Goal: Contribute content

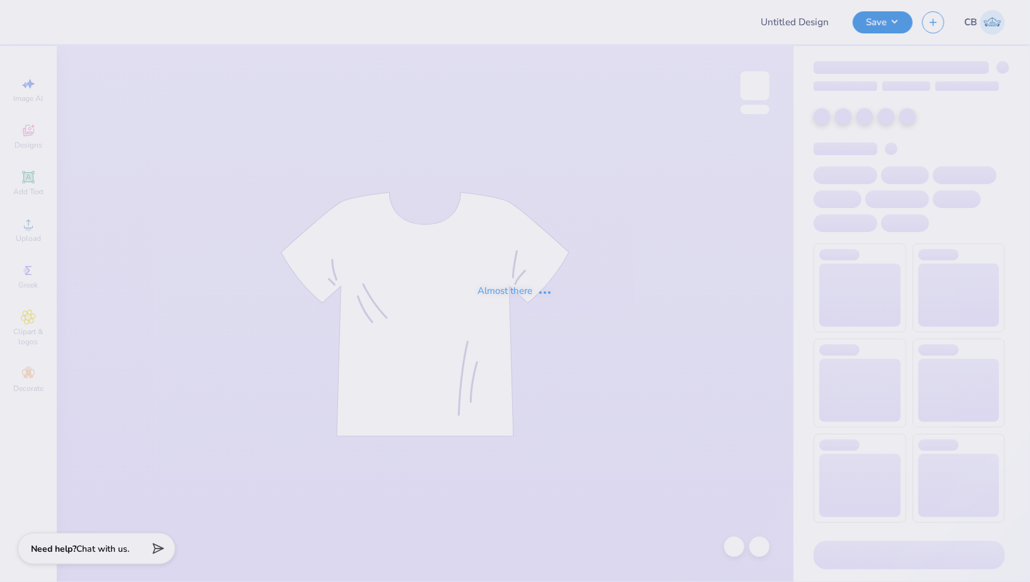
type input "Chi Psi Fall Rush"
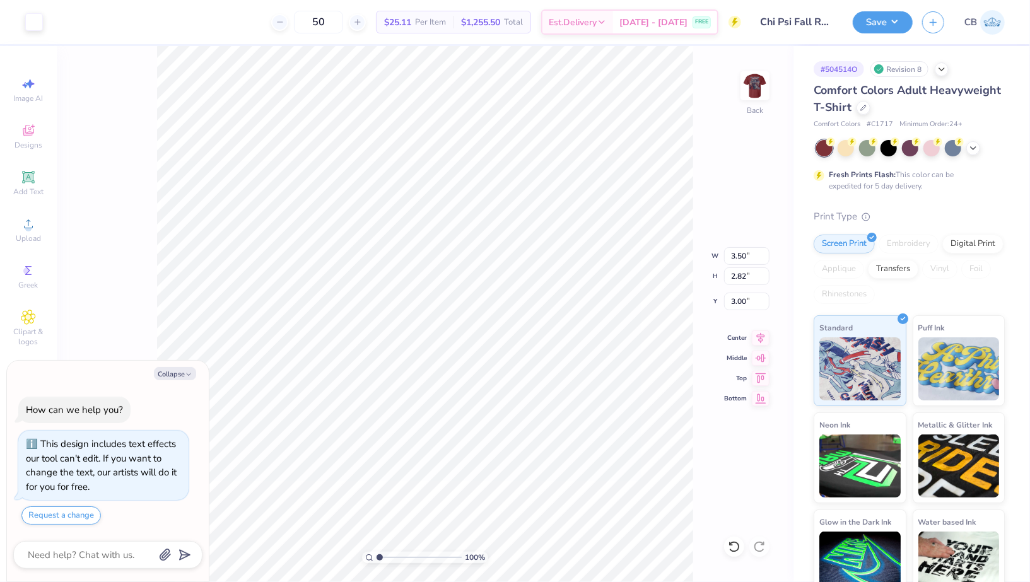
type textarea "x"
type input "4.88"
type input "3.93"
type textarea "x"
type input "5.65"
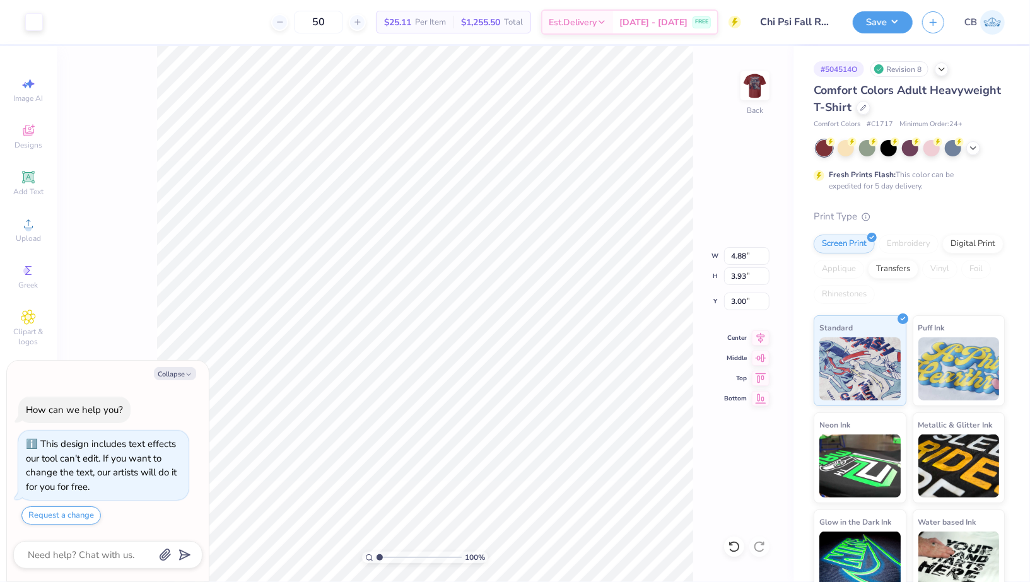
type input "4.54"
click at [874, 11] on button "Save" at bounding box center [882, 20] width 60 height 22
type textarea "x"
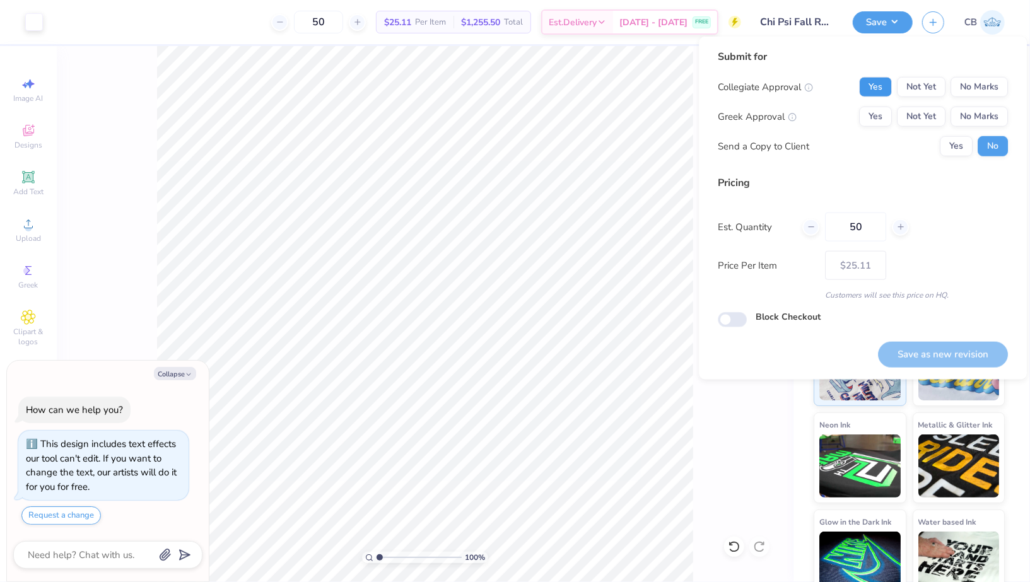
click at [874, 81] on button "Yes" at bounding box center [875, 87] width 33 height 20
click at [885, 119] on button "Yes" at bounding box center [875, 117] width 33 height 20
click at [991, 351] on button "Save as new revision" at bounding box center [943, 355] width 130 height 26
type input "$25.11"
type textarea "x"
